Goal: Task Accomplishment & Management: Complete application form

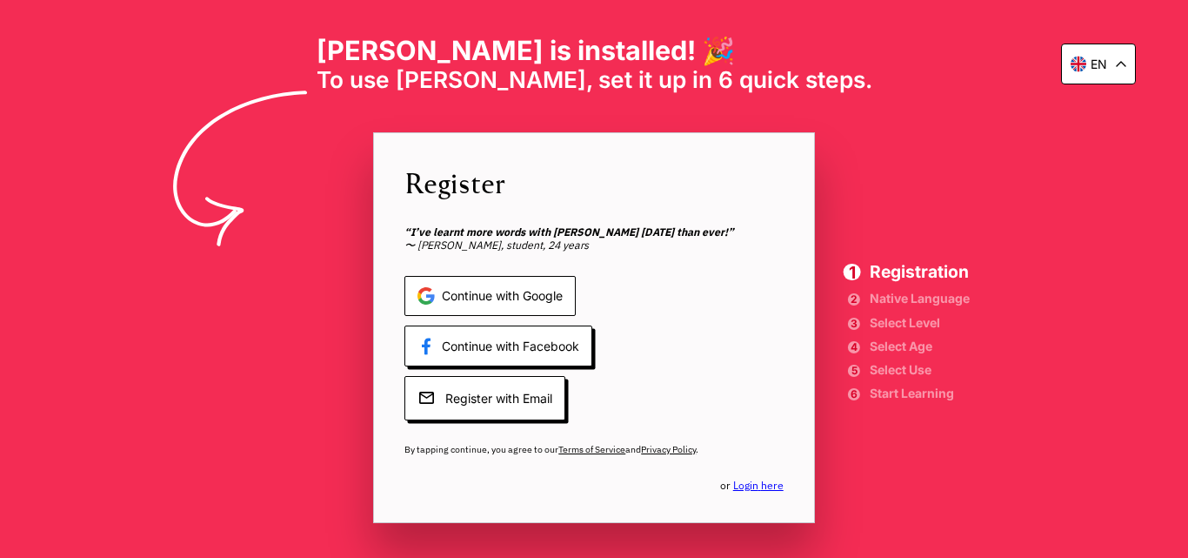
click at [544, 294] on span "Continue with Google" at bounding box center [489, 296] width 171 height 41
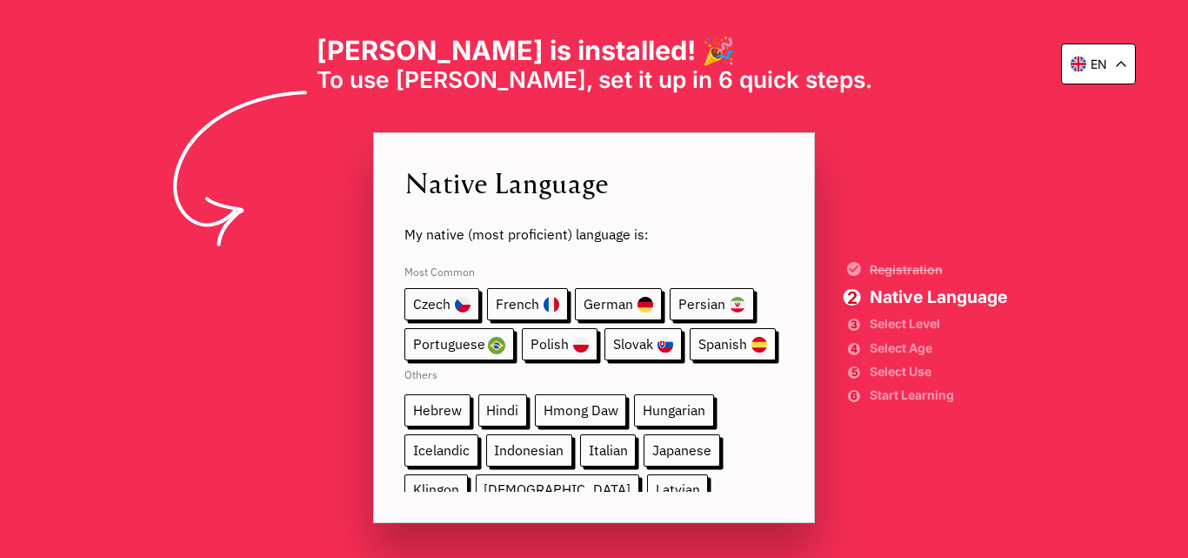
scroll to position [87, 0]
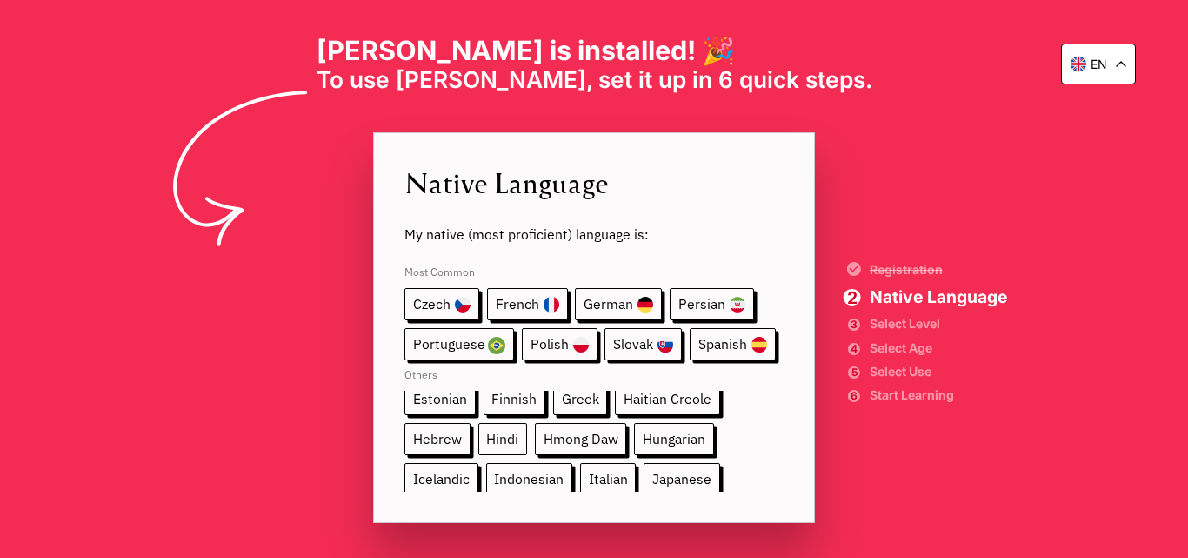
click at [496, 438] on span "Hindi" at bounding box center [503, 439] width 50 height 32
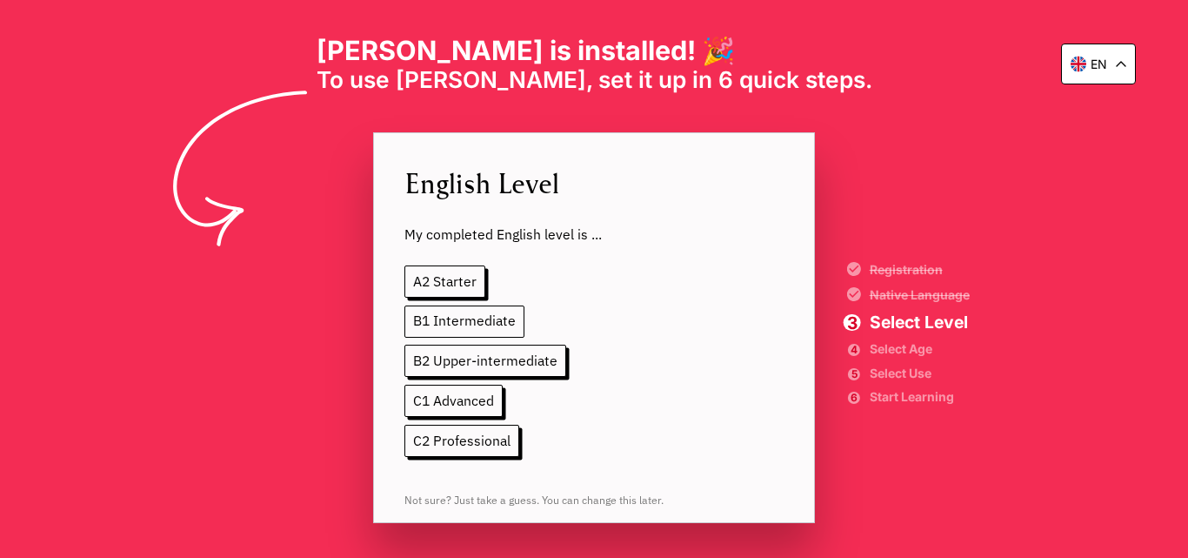
click at [502, 314] on span "B1 Intermediate" at bounding box center [464, 321] width 120 height 32
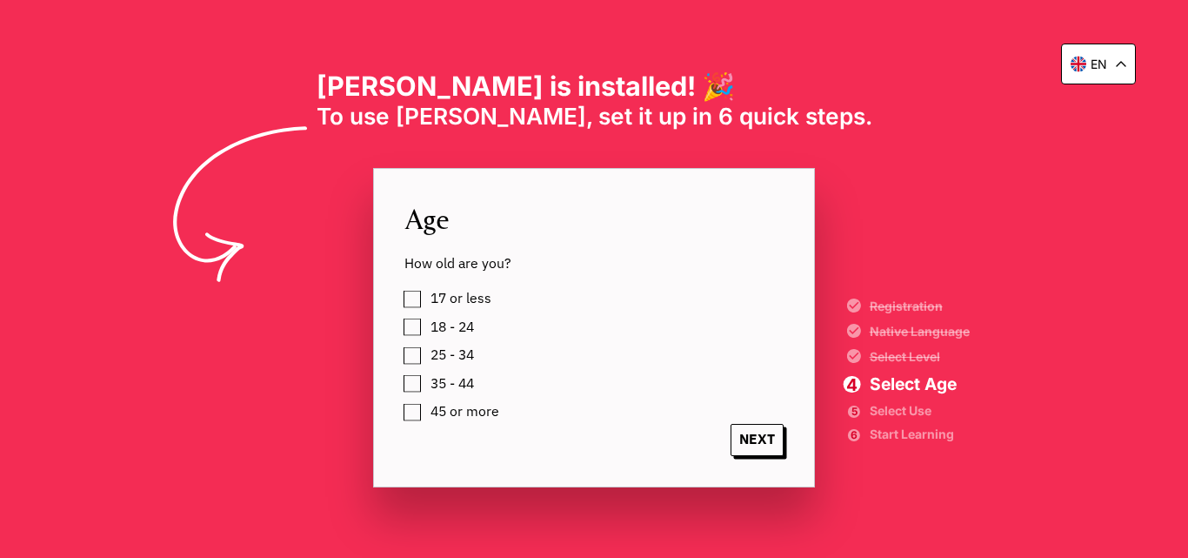
click at [424, 355] on label "25 - 34" at bounding box center [449, 355] width 50 height 24
click at [767, 444] on span "NEXT" at bounding box center [757, 440] width 53 height 32
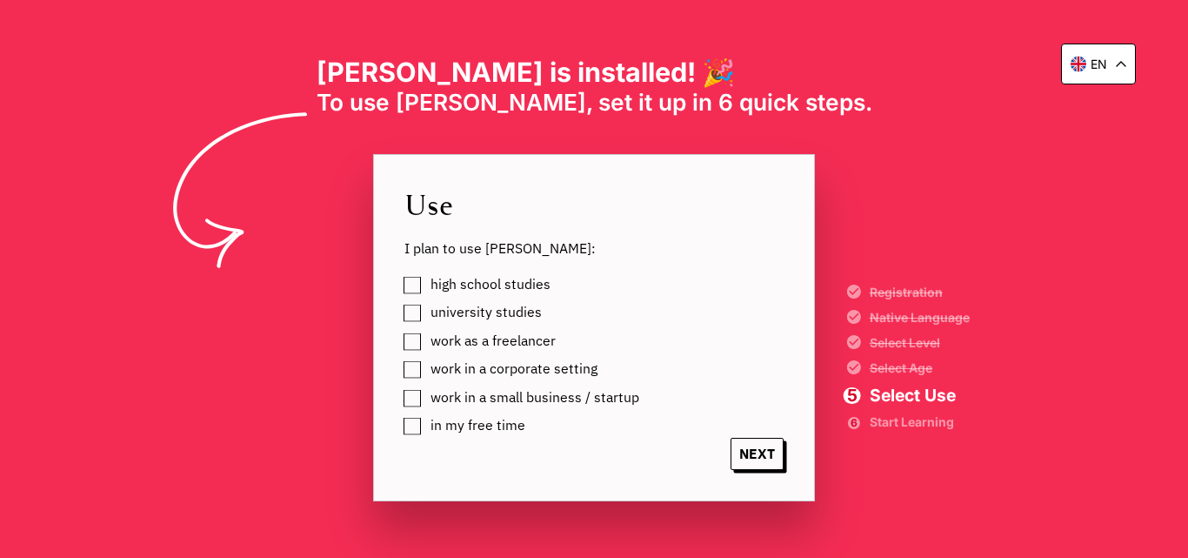
click at [424, 312] on label "university studies" at bounding box center [482, 312] width 117 height 24
click at [424, 371] on label "work in a corporate setting" at bounding box center [510, 369] width 173 height 24
click at [424, 344] on label "work as a freelancer" at bounding box center [489, 341] width 131 height 24
click at [424, 279] on label "high school studies" at bounding box center [487, 284] width 126 height 24
click at [424, 398] on label "work in a small business / startup" at bounding box center [531, 397] width 215 height 24
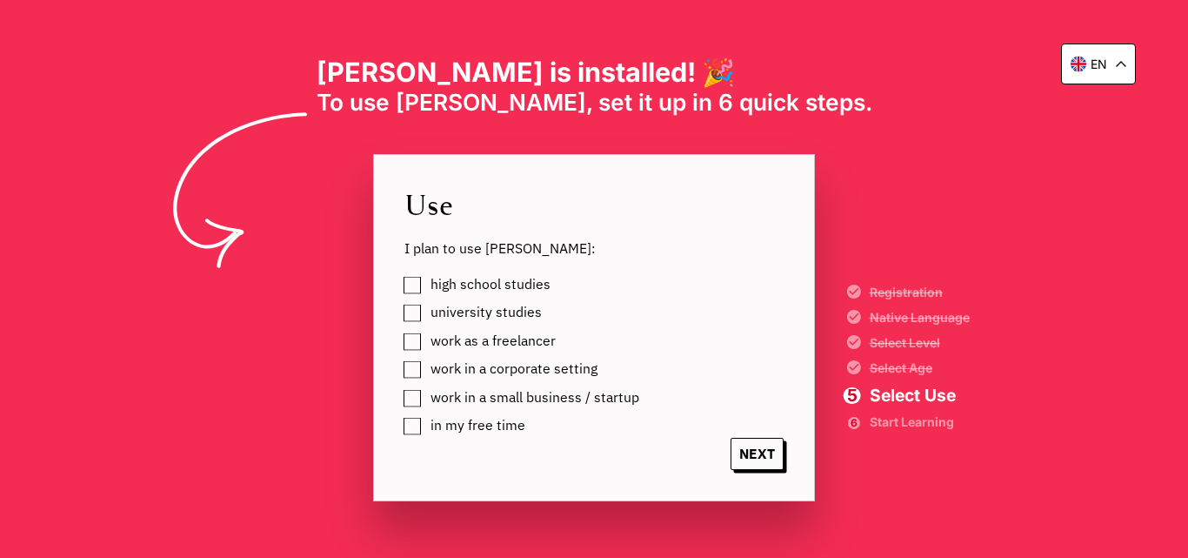
click at [424, 434] on label "in my free time" at bounding box center [474, 425] width 101 height 24
click at [743, 461] on span "NEXT" at bounding box center [757, 454] width 53 height 32
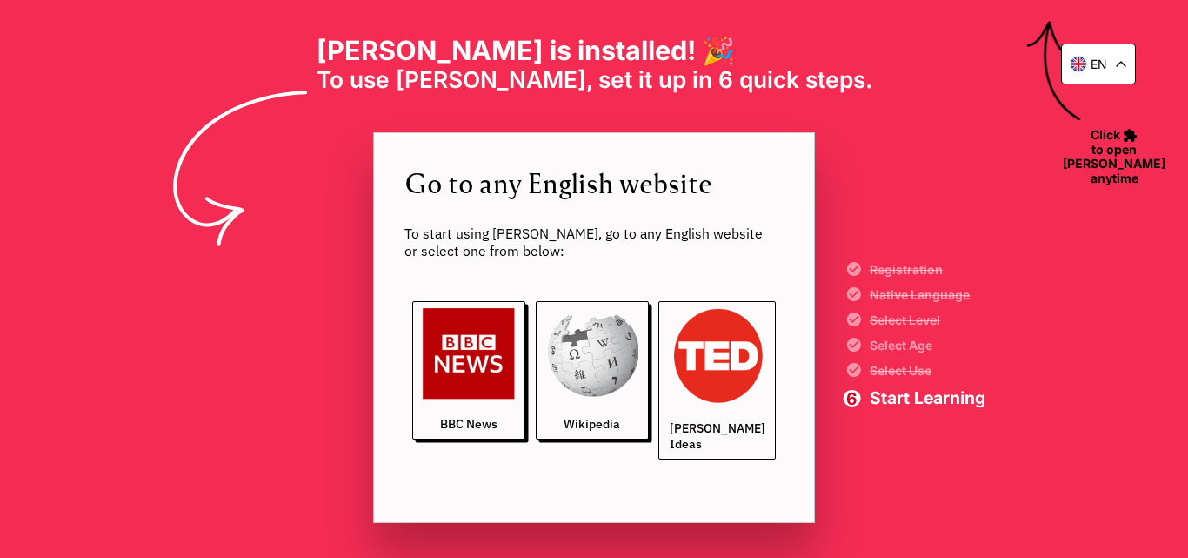
click at [739, 368] on img at bounding box center [718, 356] width 96 height 96
